Goal: Task Accomplishment & Management: Manage account settings

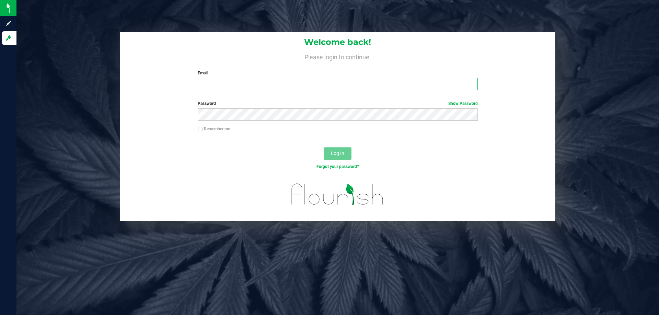
click at [213, 80] on input "Email" at bounding box center [338, 84] width 280 height 12
type input "[EMAIL_ADDRESS][DOMAIN_NAME]"
click at [324, 148] on button "Log In" at bounding box center [337, 154] width 27 height 12
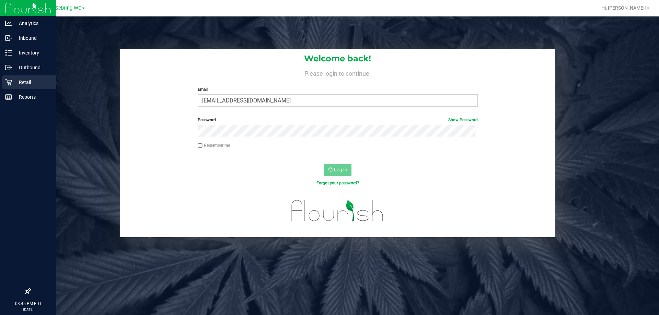
click at [13, 84] on p "Retail" at bounding box center [32, 82] width 41 height 8
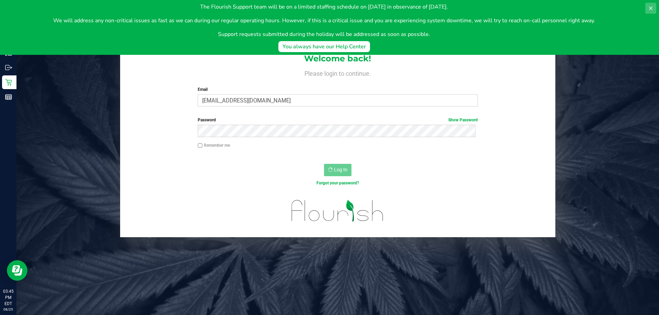
click at [650, 10] on icon at bounding box center [650, 7] width 5 height 5
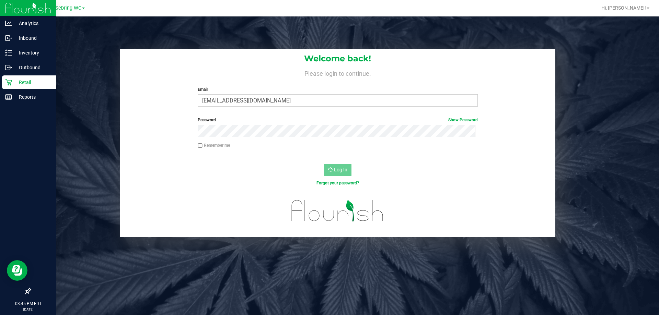
click at [15, 84] on p "Retail" at bounding box center [32, 82] width 41 height 8
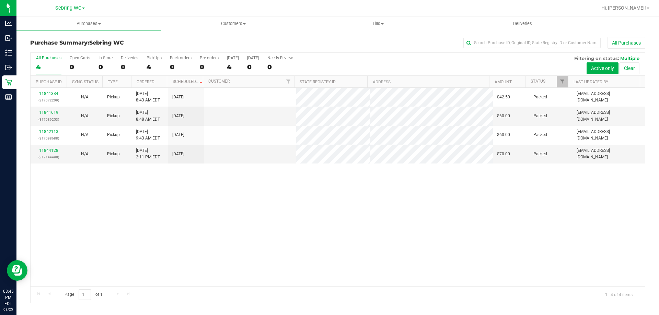
click at [263, 228] on div "11841384 (317072209) N/A Pickup 8/25/2025 8:43 AM EDT 8/25/2025 $42.50 Packed d…" at bounding box center [338, 187] width 614 height 199
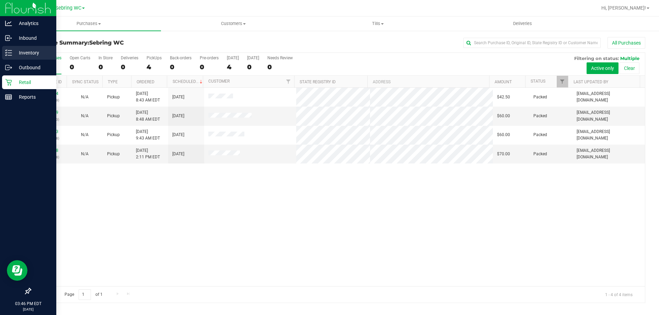
click at [13, 50] on p "Inventory" at bounding box center [32, 53] width 41 height 8
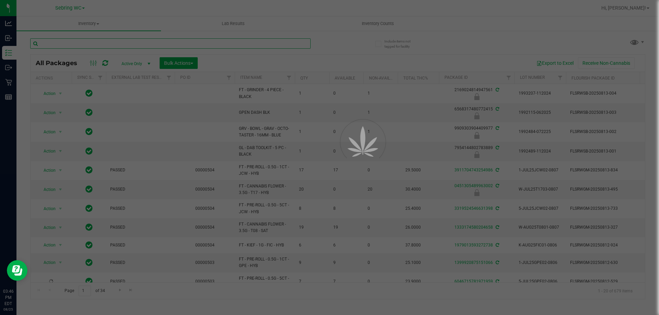
click at [116, 42] on input "text" at bounding box center [170, 43] width 280 height 10
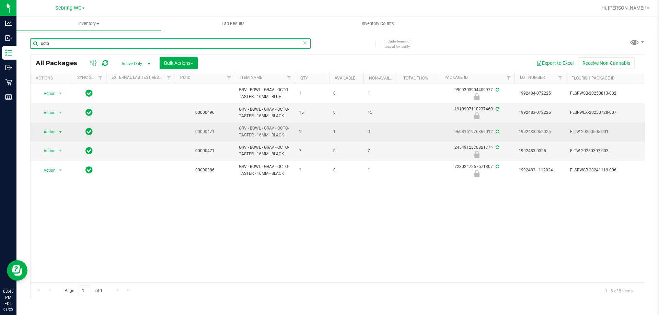
type input "octo"
click at [53, 130] on span "Action" at bounding box center [46, 132] width 19 height 10
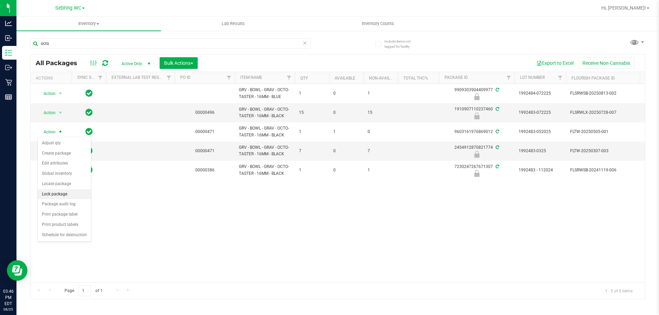
click at [56, 194] on li "Lock package" at bounding box center [64, 194] width 53 height 10
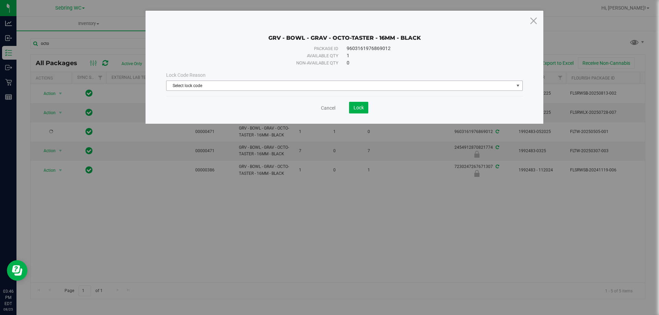
click at [335, 84] on span "Select lock code" at bounding box center [339, 86] width 347 height 10
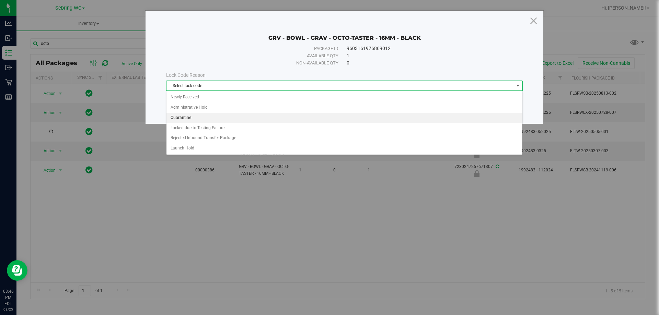
click at [185, 117] on li "Quarantine" at bounding box center [344, 118] width 356 height 10
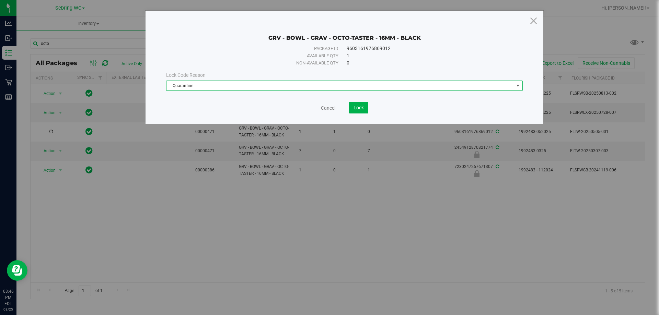
click at [187, 104] on div "Cancel Lock" at bounding box center [344, 108] width 357 height 12
click at [365, 108] on button "Lock" at bounding box center [358, 108] width 19 height 12
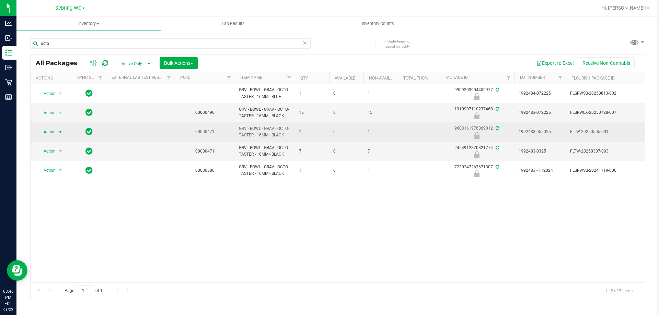
click at [53, 134] on span "Action" at bounding box center [46, 132] width 19 height 10
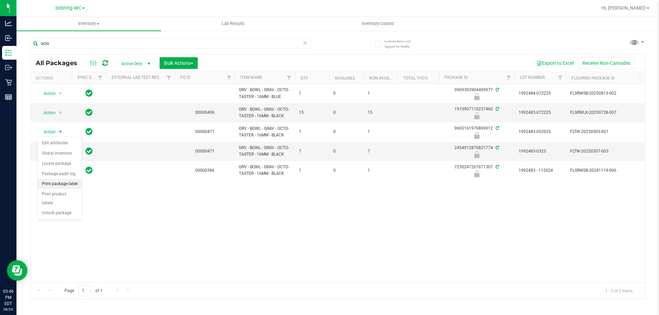
click at [57, 182] on li "Print package label" at bounding box center [60, 184] width 44 height 10
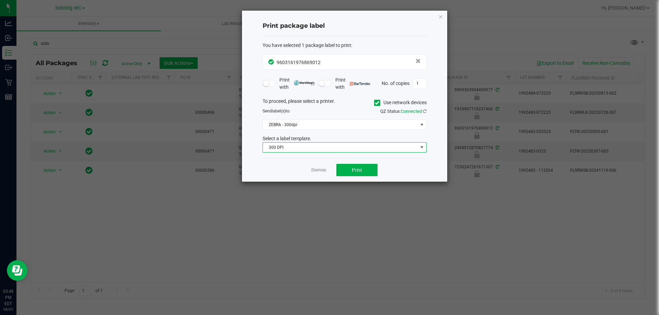
click at [303, 148] on span "300 DPI" at bounding box center [340, 148] width 155 height 10
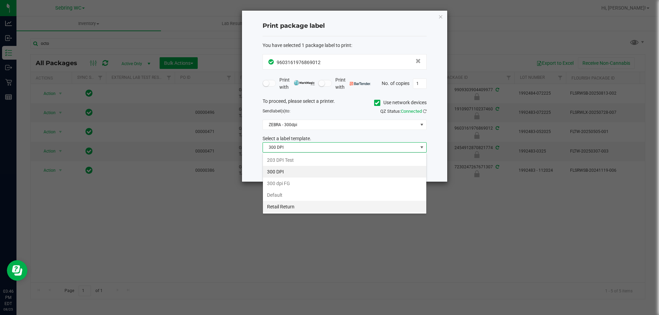
click at [282, 205] on li "Retail Return" at bounding box center [344, 207] width 163 height 12
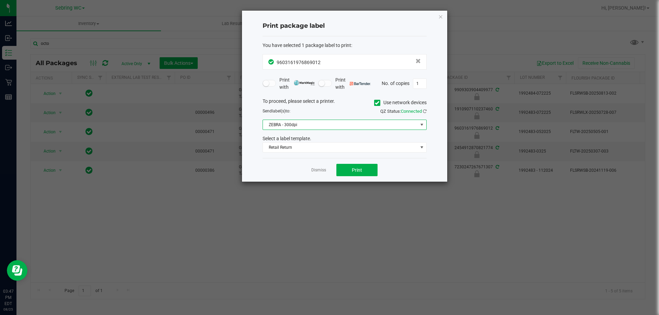
click at [302, 123] on span "ZEBRA - 300dpi" at bounding box center [340, 125] width 155 height 10
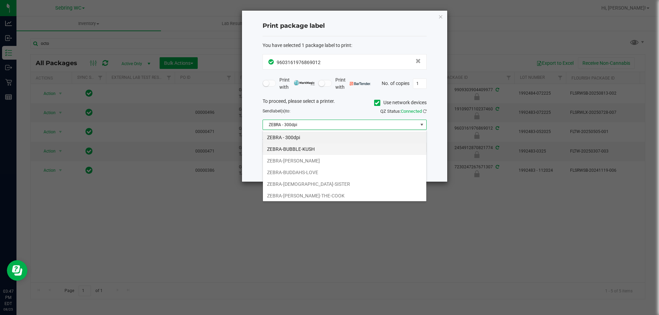
click at [301, 148] on li "ZEBRA-BUBBLE-KUSH" at bounding box center [344, 149] width 163 height 12
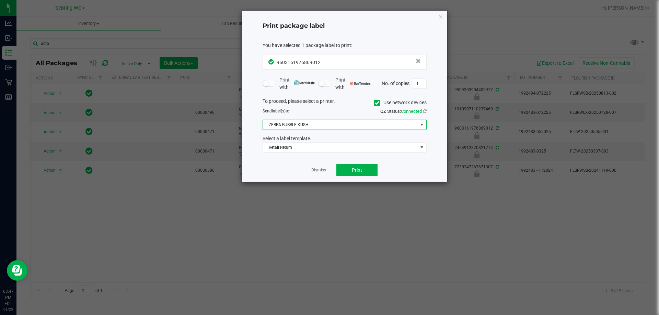
click at [271, 170] on div "Dismiss Print" at bounding box center [345, 170] width 164 height 24
click at [345, 170] on button "Print" at bounding box center [356, 170] width 41 height 12
click at [322, 171] on link "Dismiss" at bounding box center [318, 170] width 15 height 6
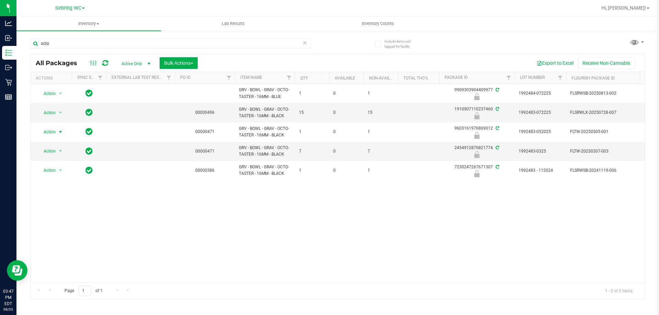
click at [283, 220] on div "Action Action Edit attributes Global inventory Locate package Package audit log…" at bounding box center [338, 183] width 614 height 199
click at [207, 234] on div "Action Action Edit attributes Global inventory Locate package Package audit log…" at bounding box center [338, 183] width 614 height 199
click at [59, 43] on input "octo" at bounding box center [170, 43] width 280 height 10
type input "o"
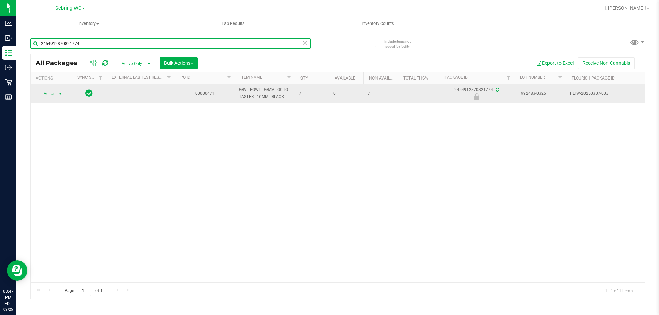
type input "2454912870821774"
click at [59, 90] on span "select" at bounding box center [60, 94] width 9 height 10
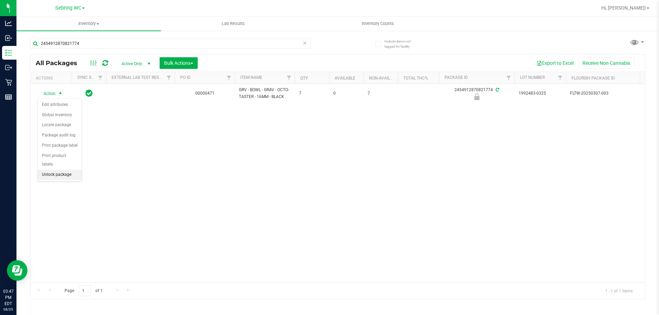
click at [51, 170] on li "Unlock package" at bounding box center [60, 175] width 44 height 10
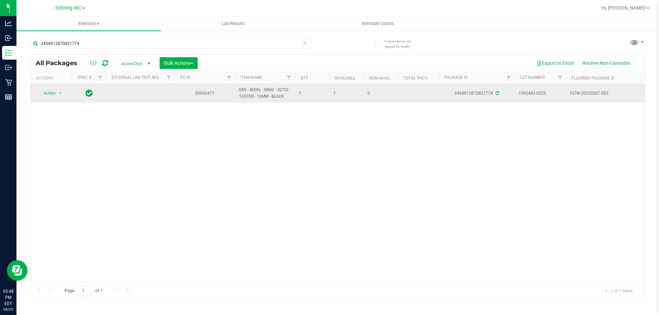
click at [74, 85] on td at bounding box center [89, 93] width 34 height 19
click at [47, 97] on span "Action" at bounding box center [46, 94] width 19 height 10
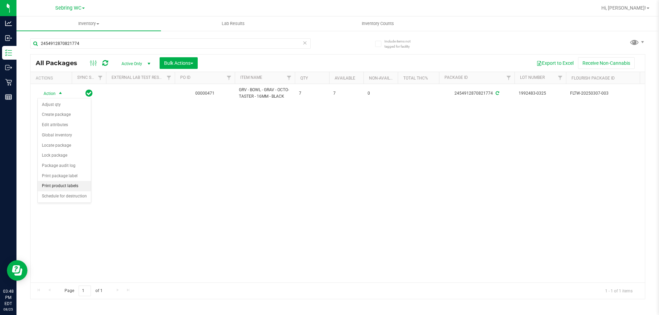
click at [51, 189] on li "Print product labels" at bounding box center [64, 186] width 53 height 10
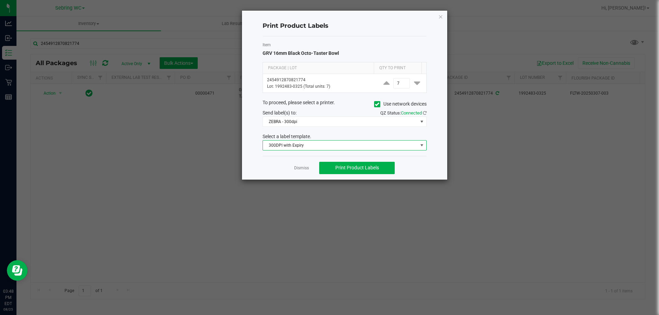
click at [320, 144] on span "300DPI with Expiry" at bounding box center [340, 146] width 155 height 10
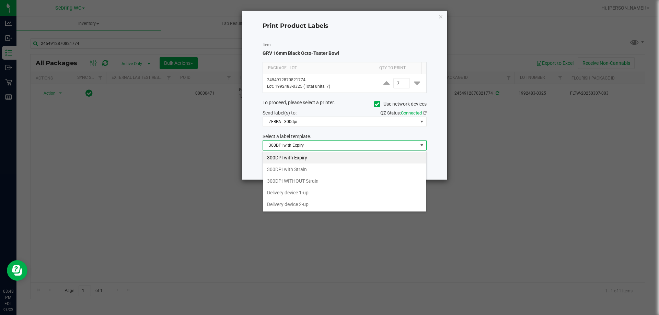
scroll to position [10, 164]
click at [298, 205] on li "Delivery device 2-up" at bounding box center [344, 205] width 163 height 12
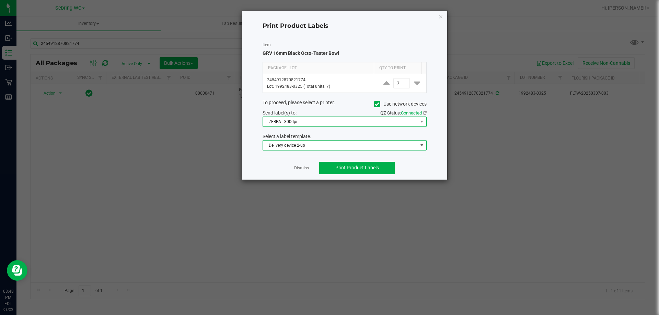
click at [314, 121] on span "ZEBRA - 300dpi" at bounding box center [340, 122] width 155 height 10
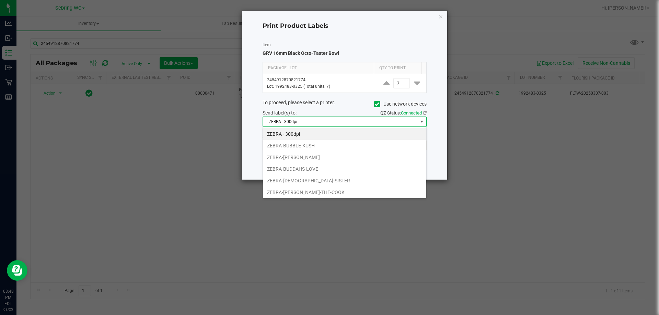
click at [311, 124] on span "ZEBRA - 300dpi" at bounding box center [340, 122] width 155 height 10
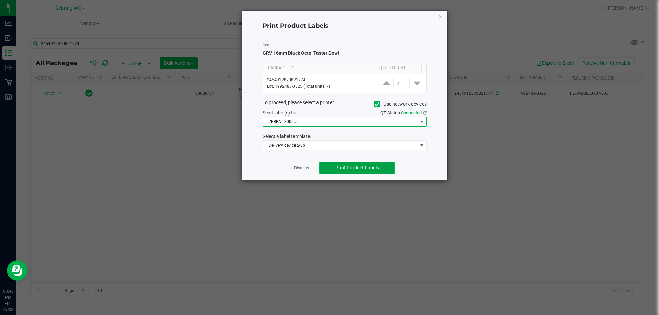
click at [352, 170] on span "Print Product Labels" at bounding box center [357, 167] width 44 height 5
click at [299, 167] on link "Dismiss" at bounding box center [301, 168] width 15 height 6
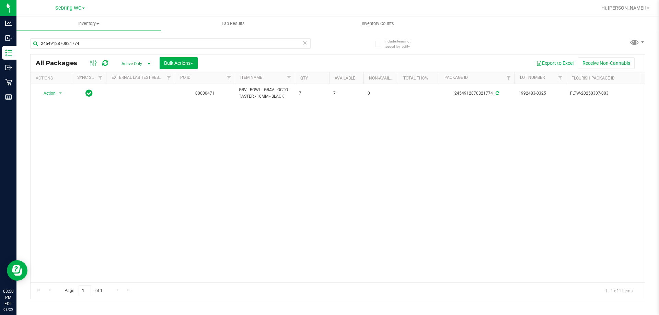
click at [281, 210] on div "Action Action Adjust qty Create package Edit attributes Global inventory Locate…" at bounding box center [338, 183] width 614 height 199
click at [371, 25] on span "Inventory Counts" at bounding box center [377, 24] width 51 height 6
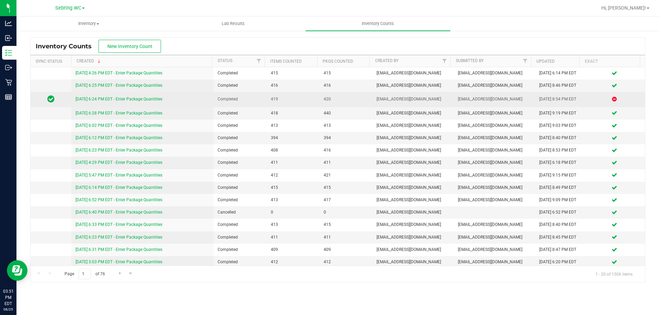
click at [138, 97] on link "8/22/25 6:24 PM EDT - Enter Package Quantities" at bounding box center [119, 99] width 87 height 5
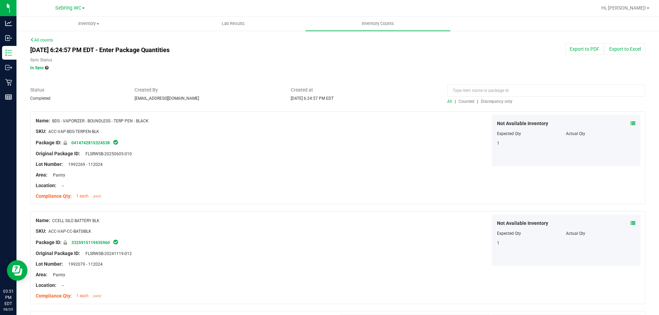
click at [491, 102] on span "Discrepancy only" at bounding box center [497, 101] width 32 height 5
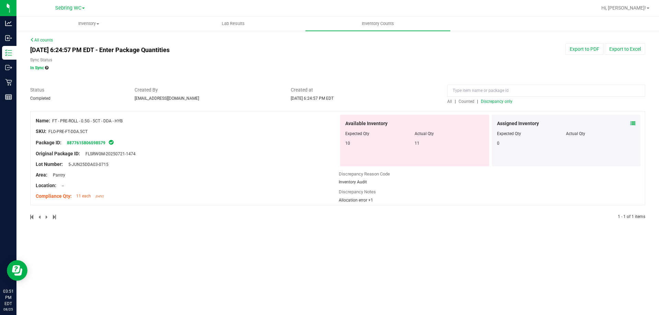
click at [251, 148] on div at bounding box center [187, 148] width 303 height 3
drag, startPoint x: 130, startPoint y: 121, endPoint x: 53, endPoint y: 122, distance: 77.6
click at [53, 122] on div "Name: FT - PRE-ROLL - 0.5G - 5CT - DDA - HYB" at bounding box center [187, 120] width 303 height 7
copy span "FT - PRE-ROLL - 0.5G - 5CT - DDA - HYB"
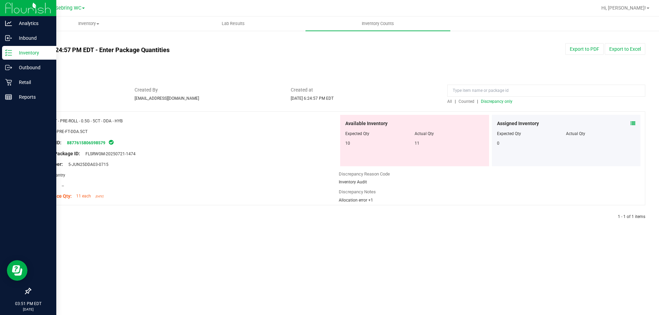
click at [22, 49] on p "Inventory" at bounding box center [32, 53] width 41 height 8
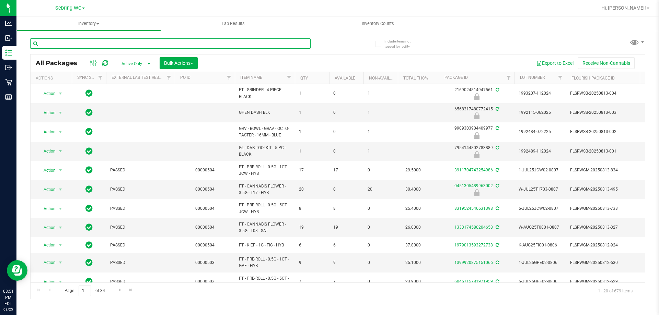
click at [118, 45] on input "text" at bounding box center [170, 43] width 280 height 10
paste input "FT - PRE-ROLL - 0.5G - 5CT - DDA - HYB"
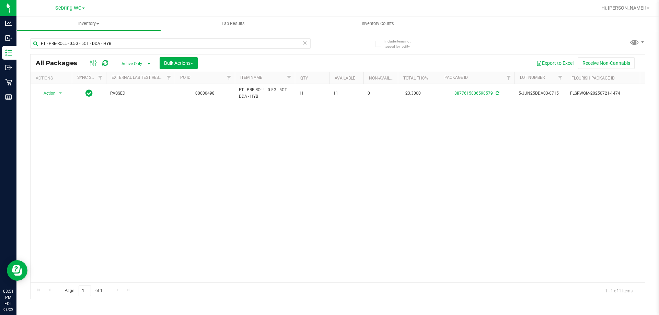
click at [328, 121] on div "Action Action Adjust qty Create package Edit attributes Global inventory Locate…" at bounding box center [338, 183] width 614 height 199
click at [193, 43] on input "FT - PRE-ROLL - 0.5G - 5CT - DDA - HYB" at bounding box center [170, 43] width 280 height 10
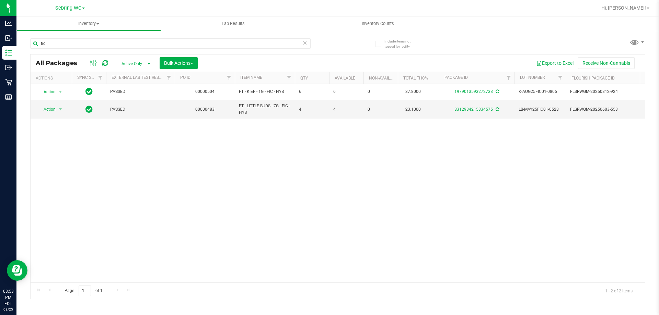
click at [248, 140] on div "Action Action Adjust qty Create package Edit attributes Global inventory Locate…" at bounding box center [338, 183] width 614 height 199
click at [172, 41] on input "fic" at bounding box center [170, 43] width 280 height 10
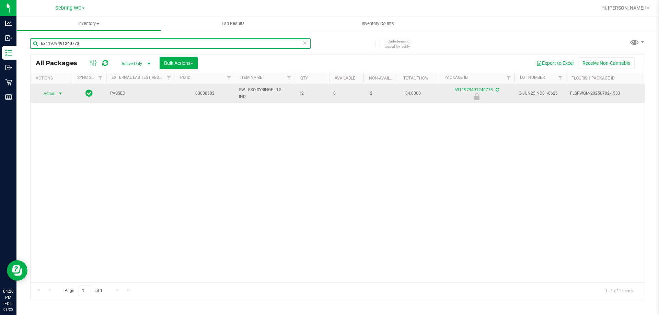
type input "6311979491240773"
click at [50, 91] on span "Action" at bounding box center [46, 94] width 19 height 10
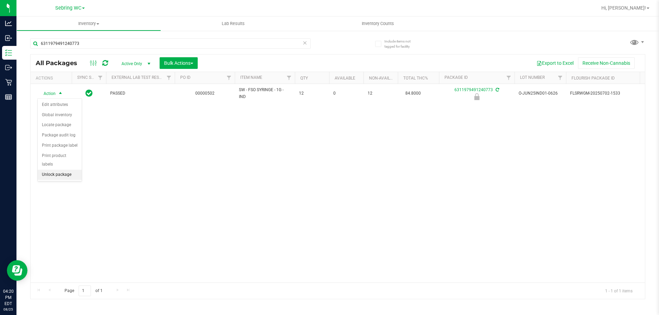
click at [50, 170] on li "Unlock package" at bounding box center [60, 175] width 44 height 10
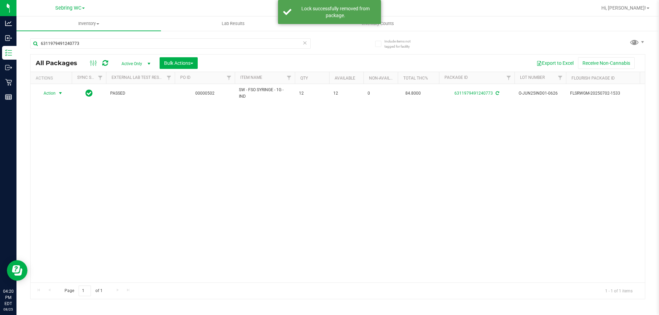
click at [52, 93] on span "Action" at bounding box center [46, 94] width 19 height 10
click at [55, 175] on li "Print package label" at bounding box center [64, 176] width 53 height 10
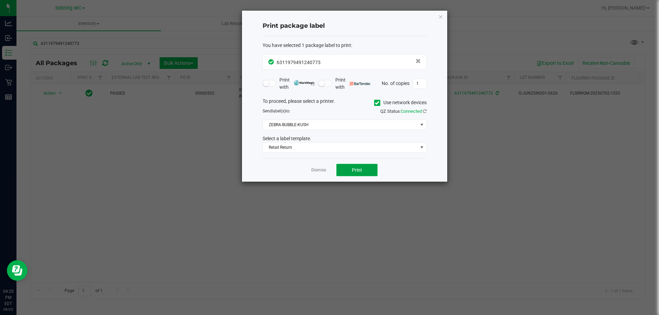
click at [358, 173] on span "Print" at bounding box center [357, 169] width 10 height 5
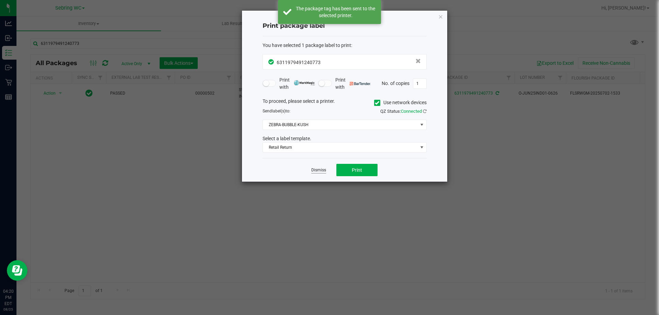
click at [320, 170] on link "Dismiss" at bounding box center [318, 170] width 15 height 6
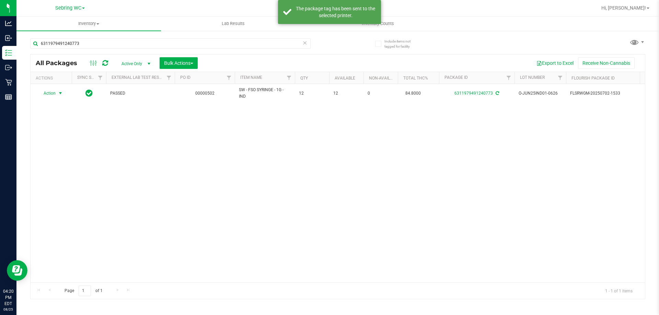
click at [313, 203] on div "Action Action Adjust qty Create package Edit attributes Global inventory Locate…" at bounding box center [338, 183] width 614 height 199
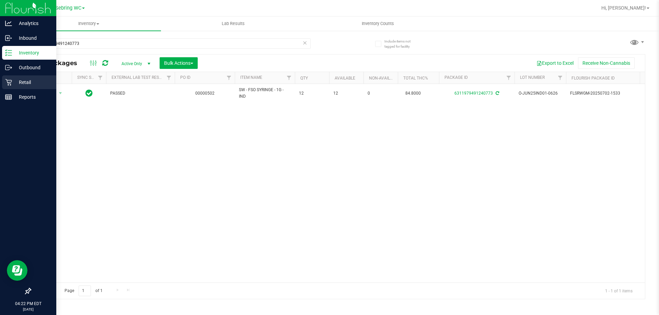
click at [14, 79] on p "Retail" at bounding box center [32, 82] width 41 height 8
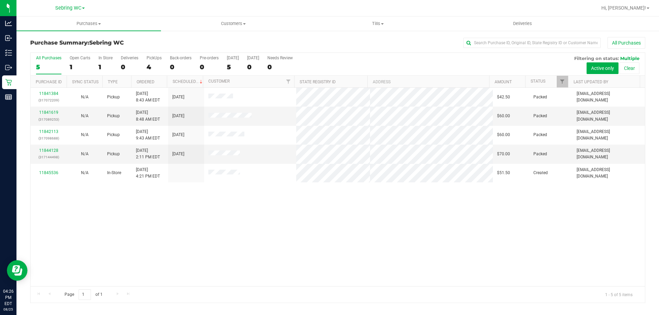
click at [224, 211] on div "11841384 (317072209) N/A Pickup 8/25/2025 8:43 AM EDT 8/25/2025 $42.50 Packed d…" at bounding box center [338, 187] width 614 height 199
click at [205, 213] on div "11841384 (317072209) N/A Pickup 8/25/2025 8:43 AM EDT 8/25/2025 $42.50 Packed d…" at bounding box center [338, 187] width 614 height 199
click at [375, 24] on span "Tills" at bounding box center [378, 24] width 144 height 6
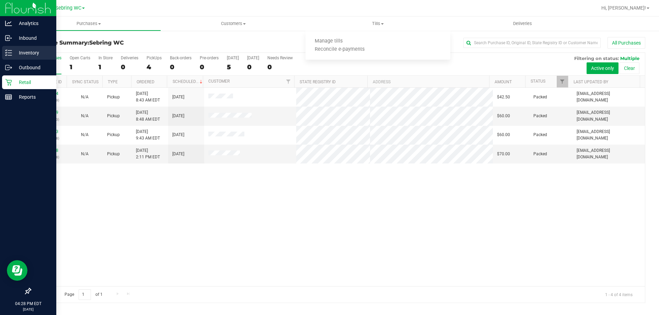
click at [3, 51] on div "Inventory" at bounding box center [29, 53] width 54 height 14
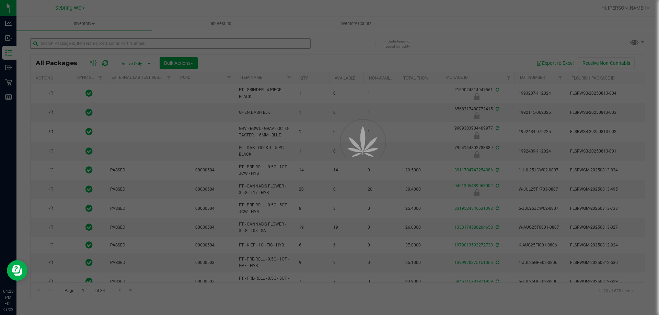
click at [74, 44] on div at bounding box center [329, 157] width 659 height 315
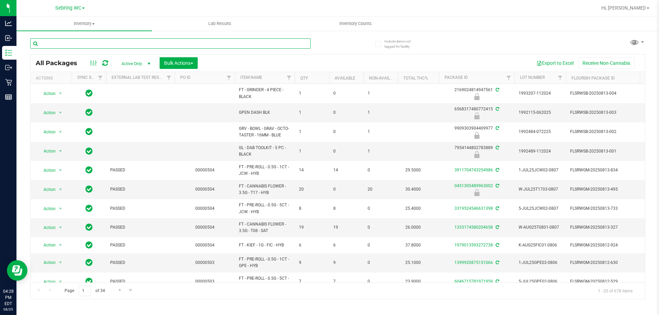
click at [74, 44] on input "text" at bounding box center [170, 43] width 280 height 10
paste input "FT - PRE-ROLL - 0.5G - 5CT - DDA - HYB"
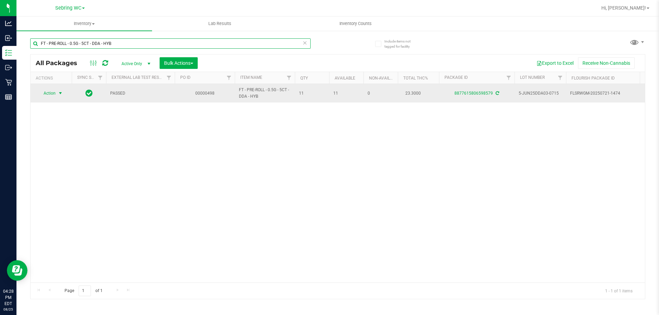
type input "FT - PRE-ROLL - 0.5G - 5CT - DDA - HYB"
click at [58, 92] on span "select" at bounding box center [60, 93] width 5 height 5
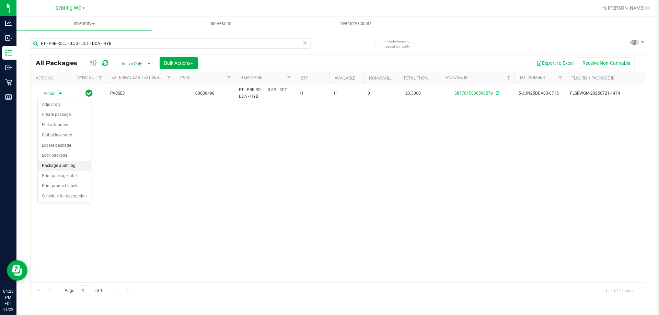
click at [59, 168] on li "Package audit log" at bounding box center [64, 166] width 53 height 10
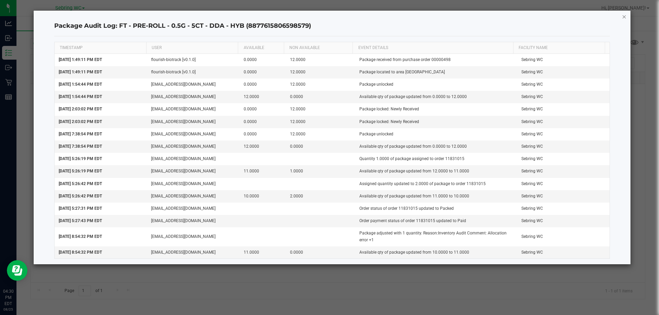
click at [622, 20] on div "Package Audit Log: FT - PRE-ROLL - 0.5G - 5CT - DDA - HYB (8877615806598579) TI…" at bounding box center [332, 138] width 597 height 254
click at [625, 13] on icon "button" at bounding box center [624, 16] width 5 height 8
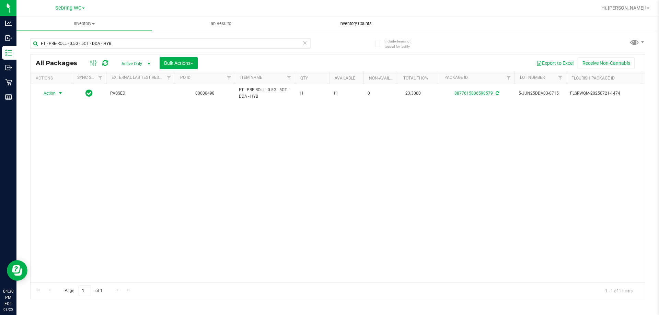
click at [347, 22] on span "Inventory Counts" at bounding box center [355, 24] width 51 height 6
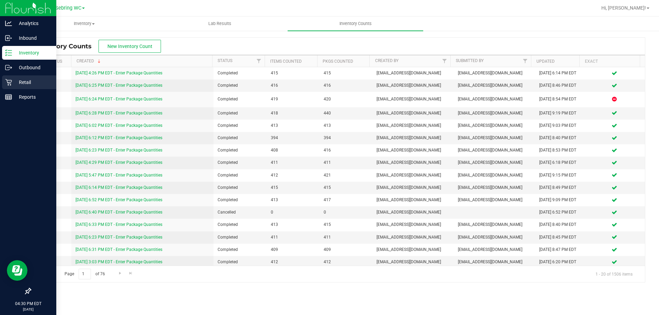
click at [20, 85] on p "Retail" at bounding box center [32, 82] width 41 height 8
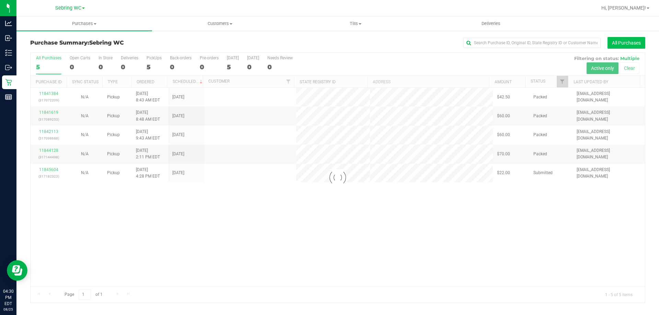
click at [618, 45] on button "All Purchases" at bounding box center [626, 43] width 38 height 12
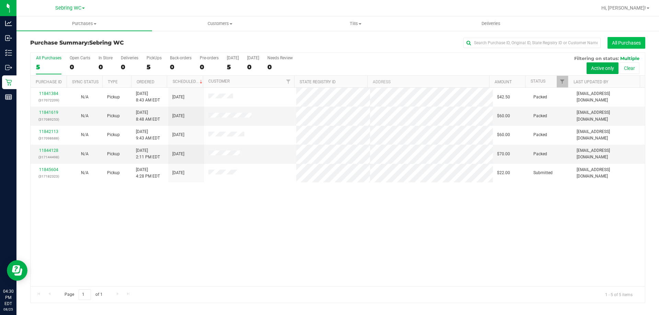
click at [629, 47] on button "All Purchases" at bounding box center [626, 43] width 38 height 12
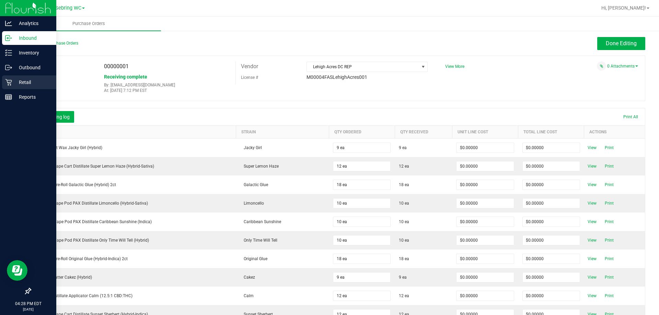
click at [7, 84] on icon at bounding box center [8, 82] width 7 height 7
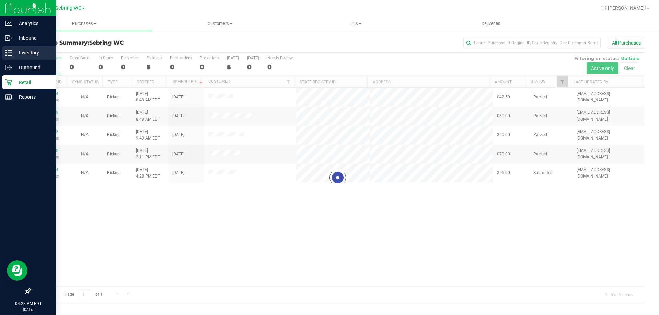
click at [30, 54] on p "Inventory" at bounding box center [32, 53] width 41 height 8
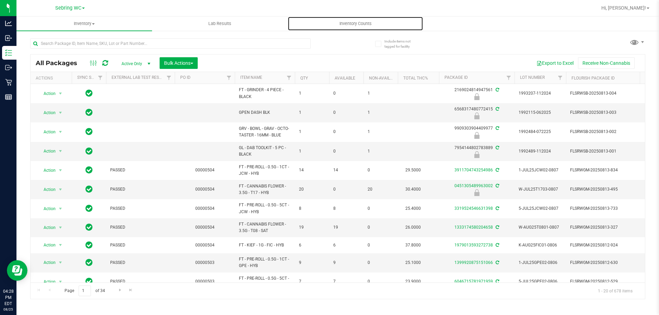
click at [346, 25] on span "Inventory Counts" at bounding box center [355, 24] width 51 height 6
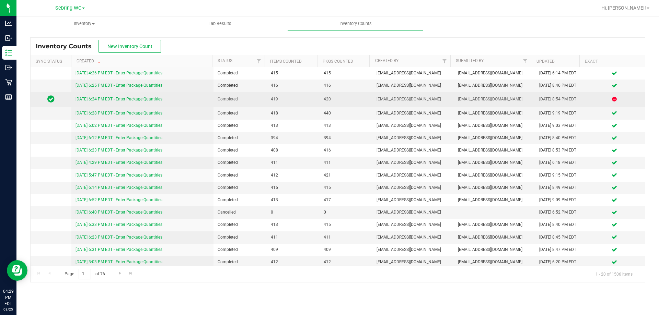
click at [119, 97] on link "8/22/25 6:24 PM EDT - Enter Package Quantities" at bounding box center [119, 99] width 87 height 5
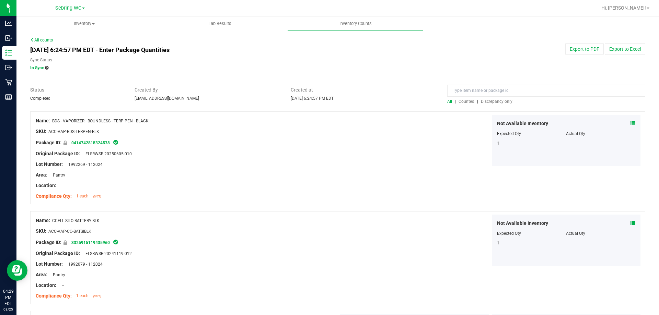
click at [492, 104] on div "All | Counted | Discrepancy only" at bounding box center [546, 102] width 198 height 6
click at [486, 102] on span "Discrepancy only" at bounding box center [497, 101] width 32 height 5
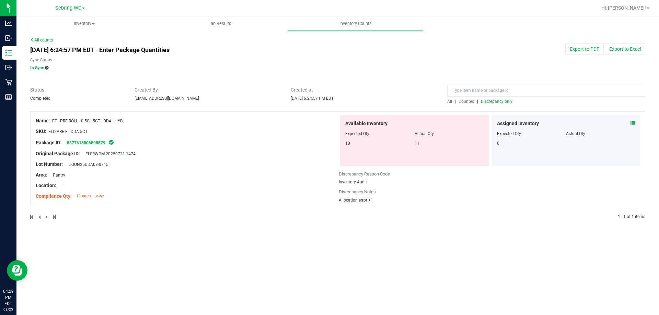
click at [250, 144] on div "Package ID: 8877615806598579" at bounding box center [187, 143] width 303 height 8
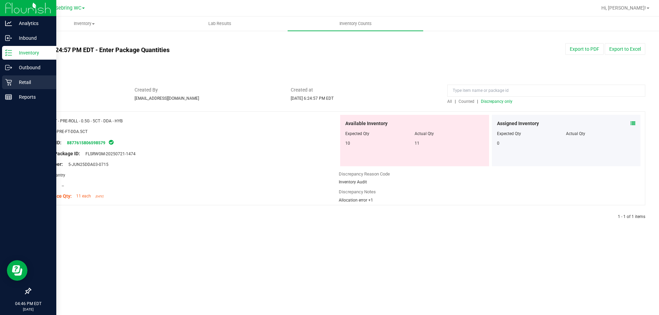
click at [14, 84] on p "Retail" at bounding box center [32, 82] width 41 height 8
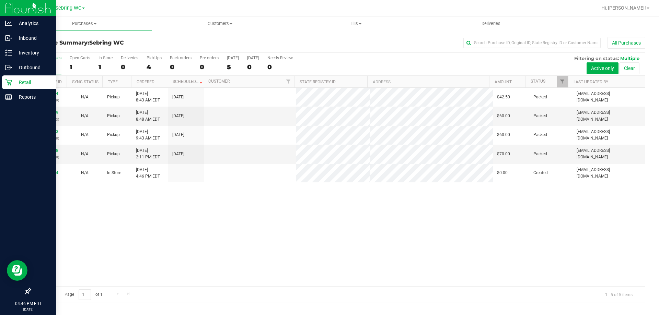
click at [254, 212] on div "11841384 (317072209) N/A Pickup 8/25/2025 8:43 AM EDT 8/25/2025 $42.50 Packed d…" at bounding box center [338, 187] width 614 height 199
click at [218, 227] on div "11841384 (317072209) N/A Pickup 8/25/2025 8:43 AM EDT 8/25/2025 $42.50 Packed d…" at bounding box center [338, 187] width 614 height 199
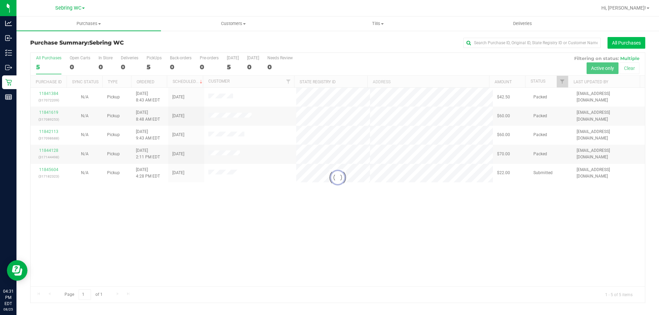
click at [634, 44] on button "All Purchases" at bounding box center [626, 43] width 38 height 12
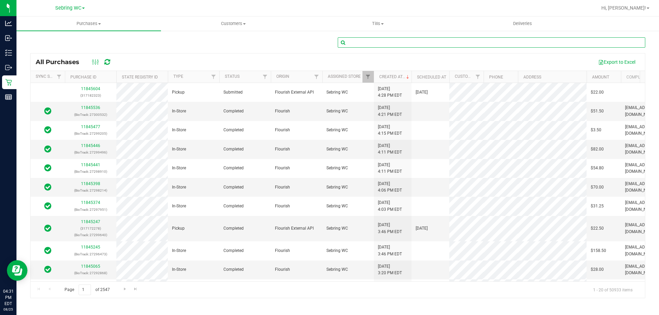
click at [394, 42] on input "text" at bounding box center [492, 42] width 308 height 10
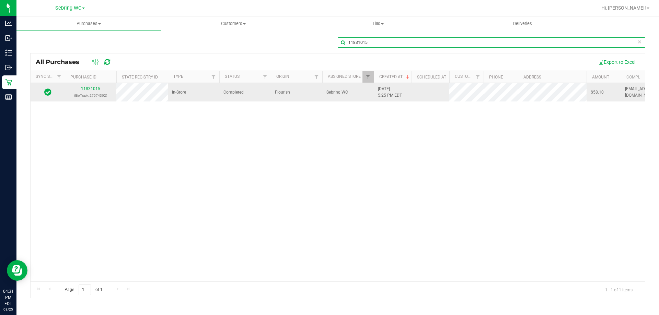
type input "11831015"
click at [97, 88] on link "11831015" at bounding box center [90, 88] width 19 height 5
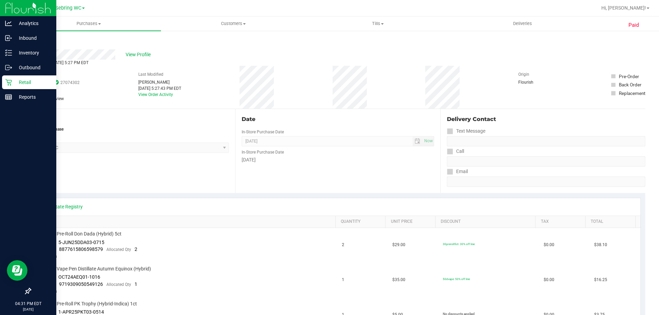
click at [16, 83] on p "Retail" at bounding box center [32, 82] width 41 height 8
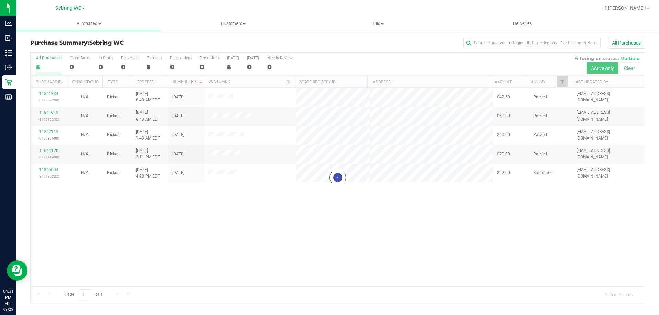
click at [292, 204] on div at bounding box center [338, 178] width 614 height 250
